Goal: Task Accomplishment & Management: Manage account settings

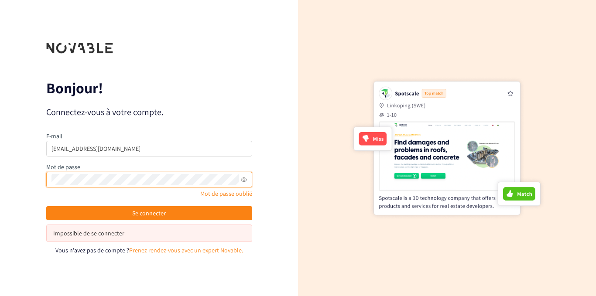
click at [425, 64] on div at bounding box center [447, 148] width 196 height 222
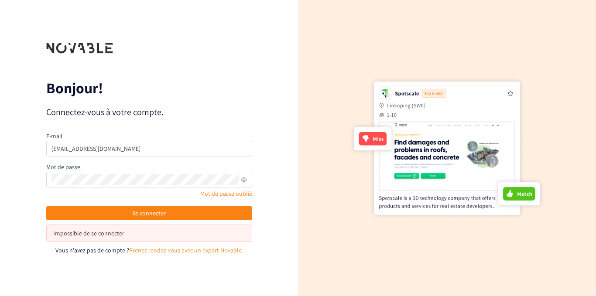
click at [330, 51] on div at bounding box center [447, 148] width 298 height 296
click at [357, 45] on div at bounding box center [447, 148] width 196 height 222
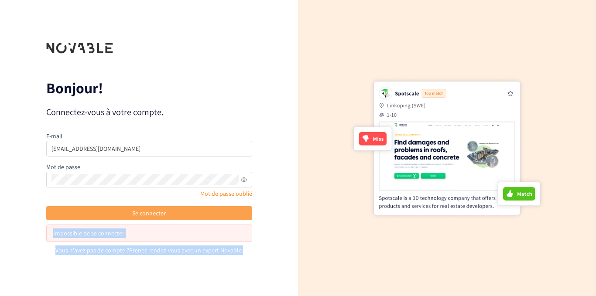
drag, startPoint x: 357, startPoint y: 45, endPoint x: 203, endPoint y: 217, distance: 231.4
click at [203, 217] on div "Bonjour! Connectez-vous à votre compte. E-mail [EMAIL_ADDRESS][DOMAIN_NAME] Mot…" at bounding box center [298, 148] width 596 height 296
click at [203, 217] on button "Se connecter" at bounding box center [149, 213] width 206 height 14
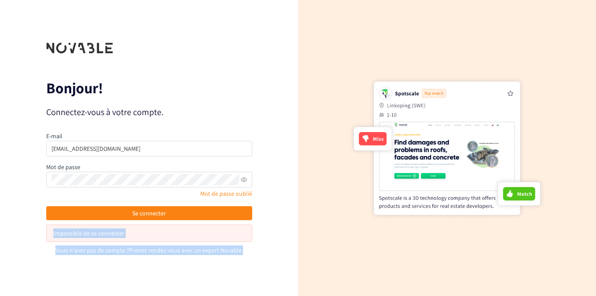
click at [189, 233] on div "Impossible de se connecter" at bounding box center [149, 234] width 192 height 10
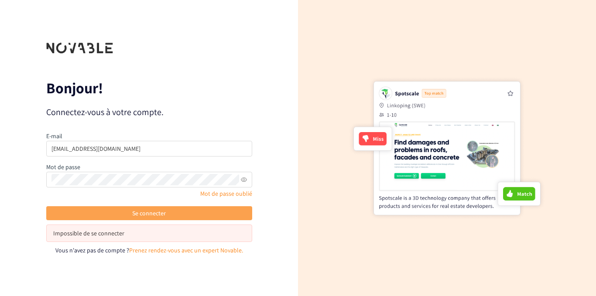
click at [157, 213] on font "Se connecter" at bounding box center [149, 213] width 34 height 8
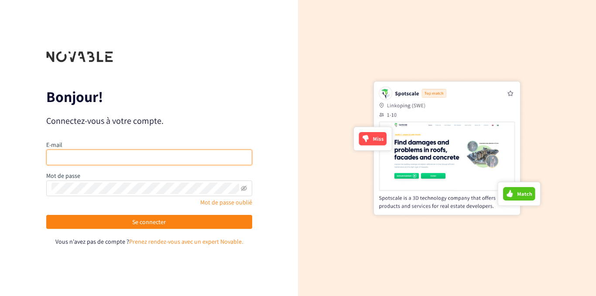
click at [151, 157] on input "email" at bounding box center [149, 158] width 206 height 16
type input "ngouanmaelndri@gmail.com"
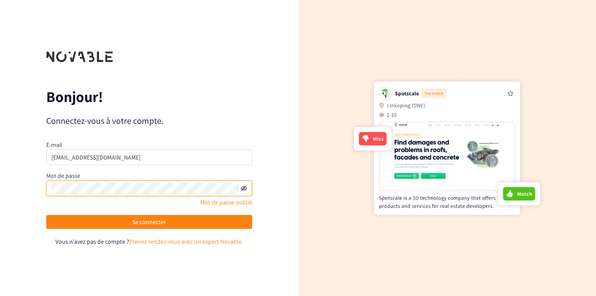
click at [242, 190] on icon "invisible à l'œil nu" at bounding box center [244, 187] width 6 height 5
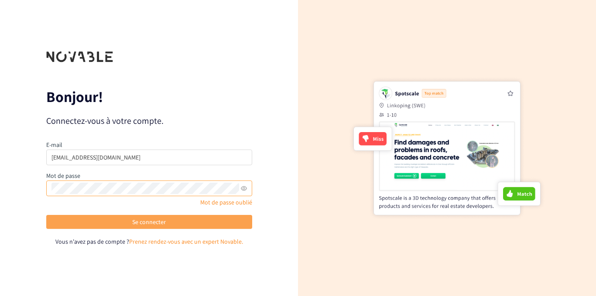
click at [202, 217] on button "Se connecter" at bounding box center [149, 222] width 206 height 14
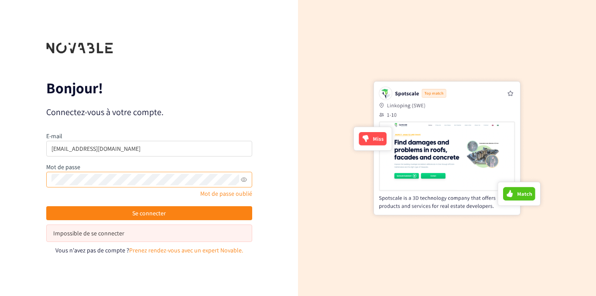
click at [376, 140] on div at bounding box center [447, 148] width 196 height 222
click at [461, 48] on div at bounding box center [447, 148] width 196 height 222
click at [372, 39] on div at bounding box center [447, 148] width 196 height 222
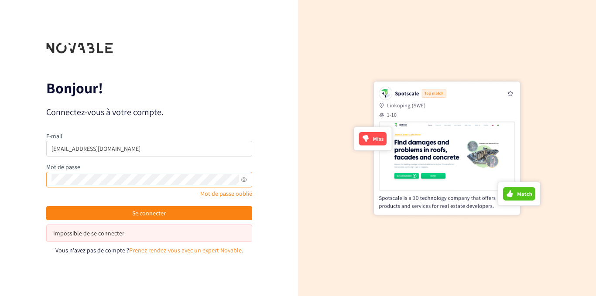
click at [372, 39] on div at bounding box center [447, 148] width 196 height 222
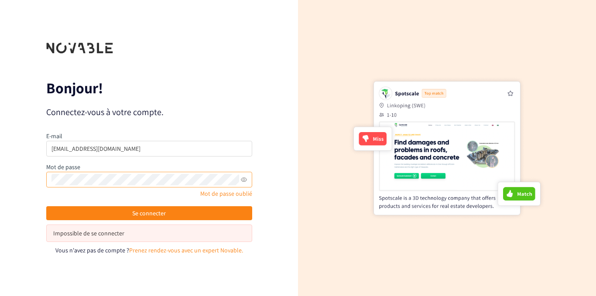
click at [372, 39] on div at bounding box center [447, 148] width 196 height 222
drag, startPoint x: 553, startPoint y: 0, endPoint x: 375, endPoint y: 26, distance: 179.4
click at [375, 26] on div at bounding box center [447, 148] width 298 height 296
